Goal: Navigation & Orientation: Find specific page/section

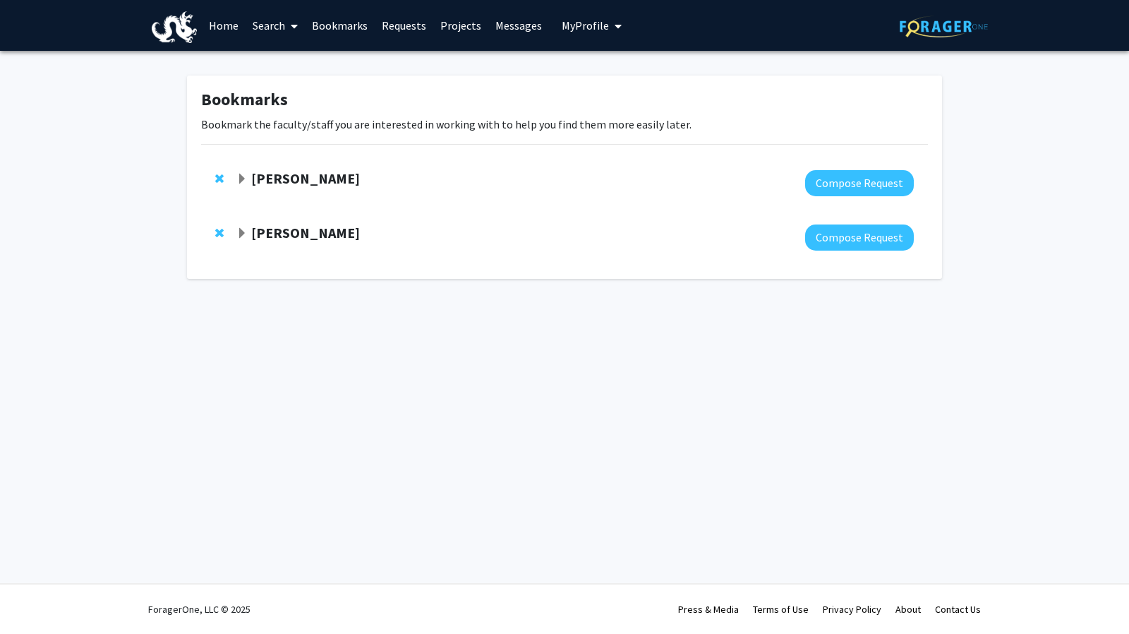
click at [476, 37] on link "Projects" at bounding box center [460, 25] width 55 height 49
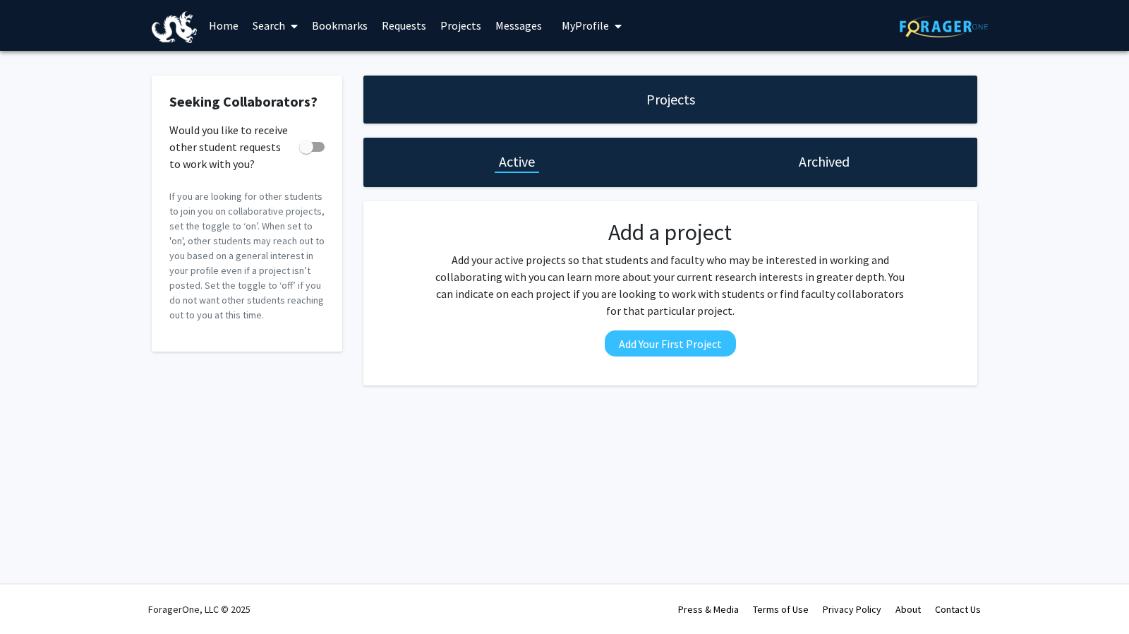
click at [518, 26] on link "Messages" at bounding box center [518, 25] width 61 height 49
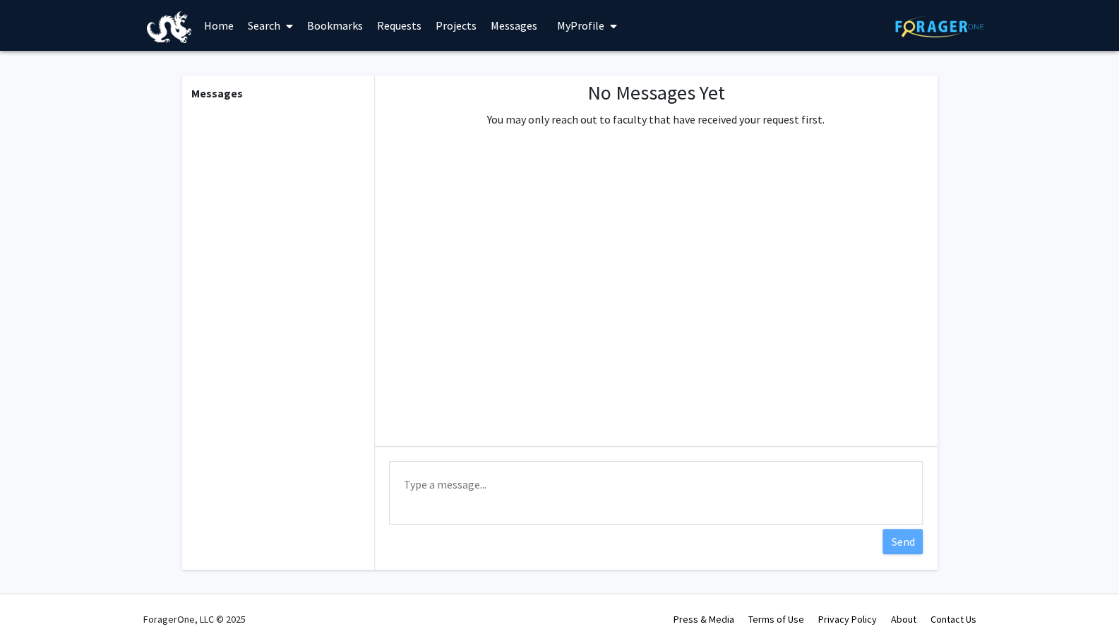
click at [400, 20] on link "Requests" at bounding box center [399, 25] width 59 height 49
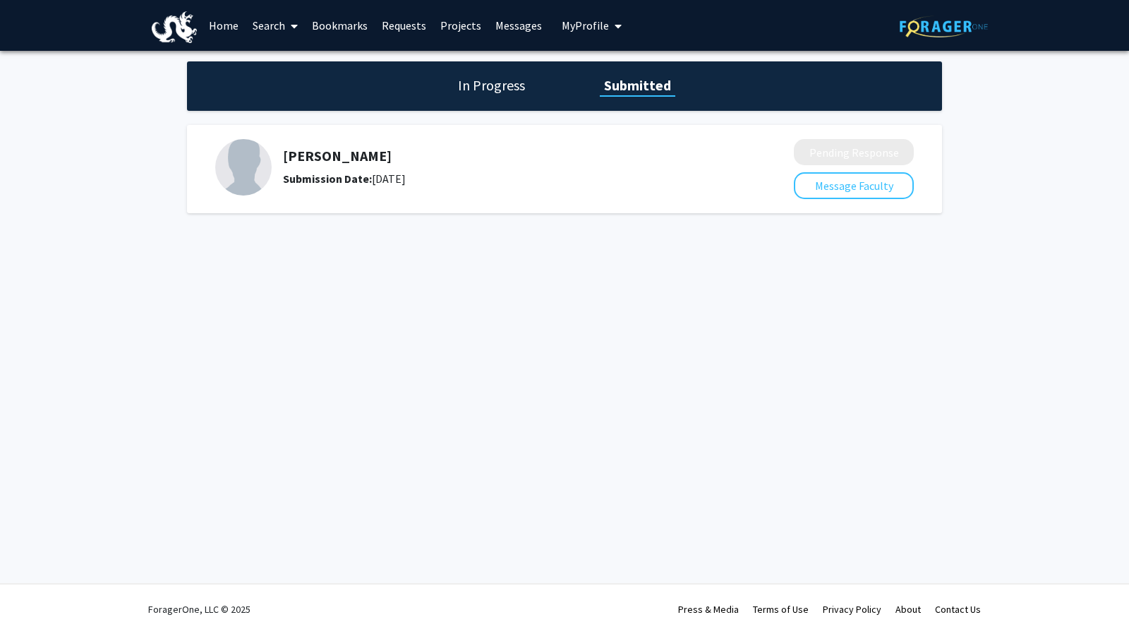
click at [457, 74] on div "In Progress Submitted" at bounding box center [564, 85] width 755 height 49
click at [494, 87] on h1 "In Progress" at bounding box center [492, 86] width 76 height 20
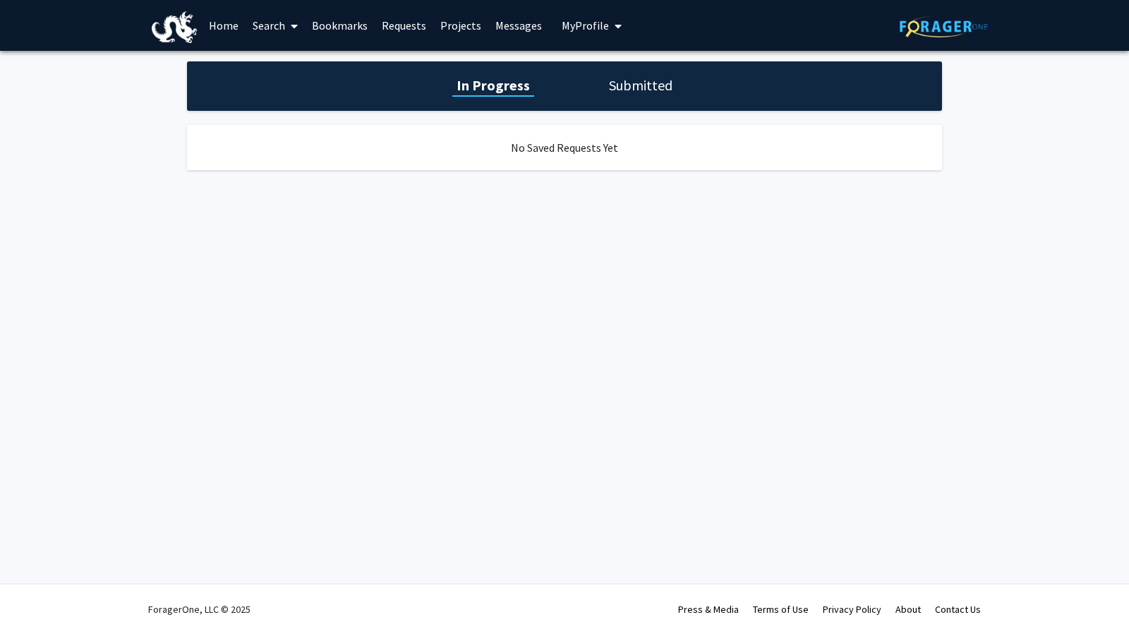
click at [594, 82] on div "In Progress Submitted" at bounding box center [564, 85] width 755 height 49
click at [658, 80] on h1 "Submitted" at bounding box center [641, 86] width 72 height 20
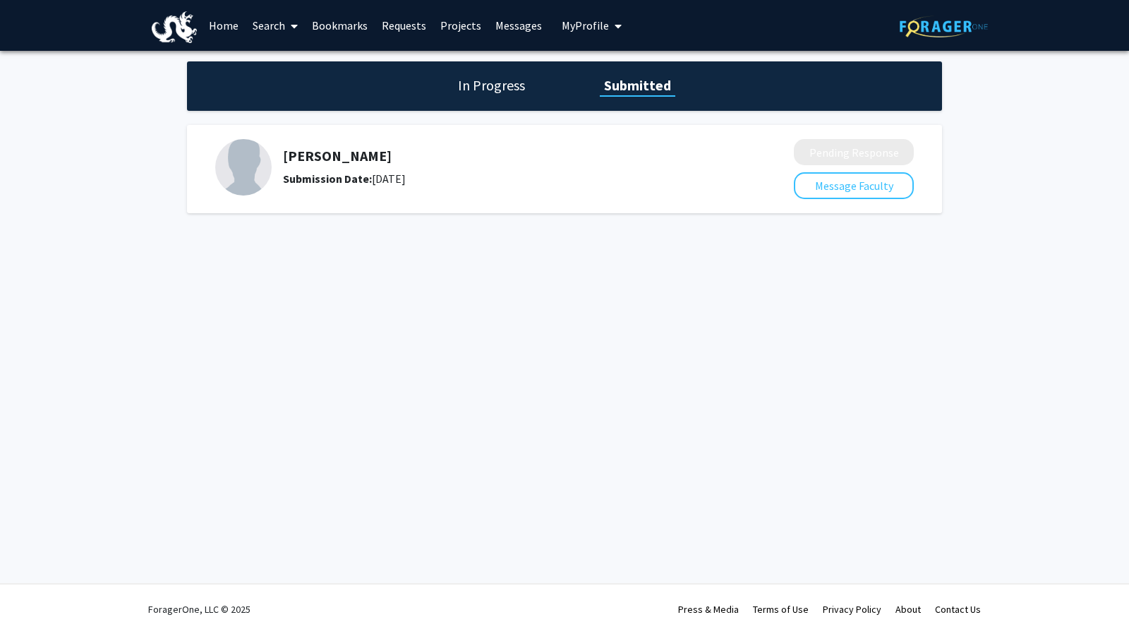
click at [577, 27] on span "My Profile" at bounding box center [585, 25] width 47 height 14
